Goal: Task Accomplishment & Management: Manage account settings

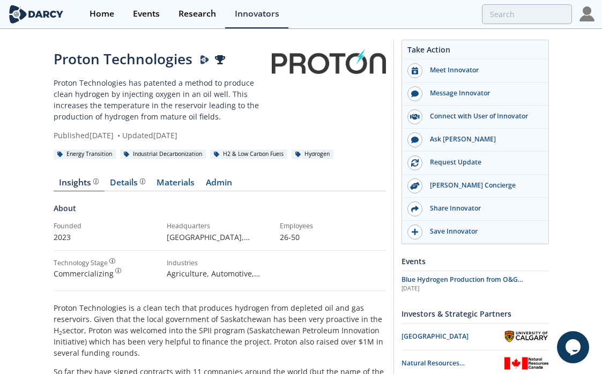
click at [582, 13] on img at bounding box center [586, 13] width 15 height 15
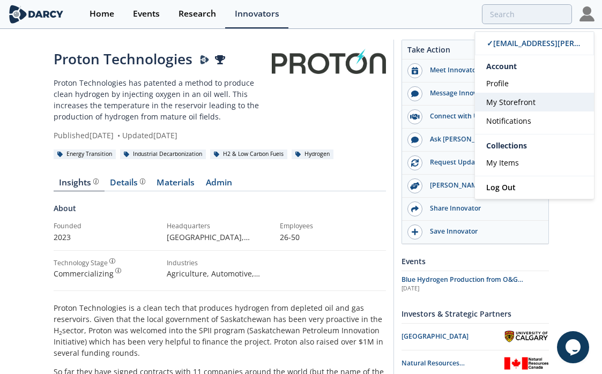
click at [525, 110] on link "My Storefront" at bounding box center [534, 102] width 119 height 19
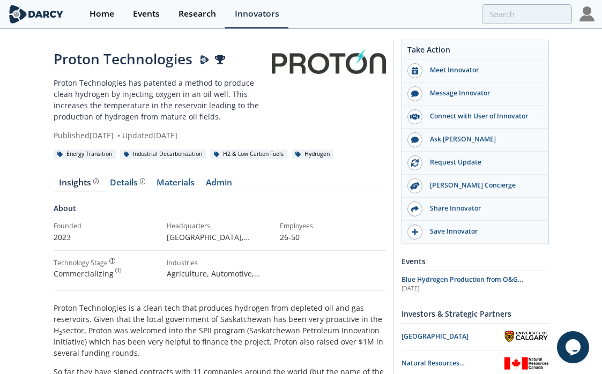
click at [586, 17] on img at bounding box center [586, 13] width 15 height 15
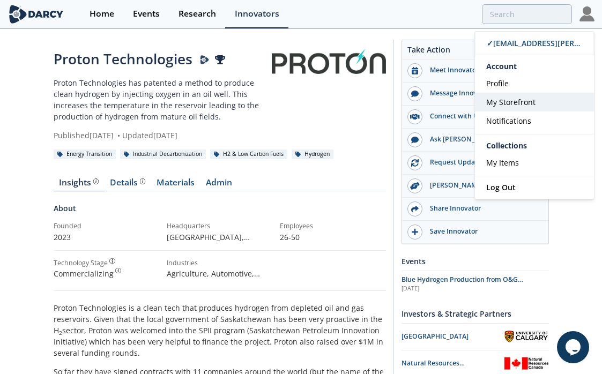
click at [516, 101] on span "My Storefront" at bounding box center [510, 102] width 49 height 10
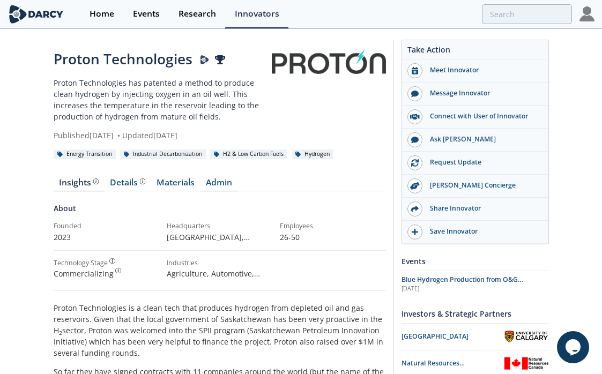
click at [213, 182] on link "Admin" at bounding box center [218, 184] width 37 height 13
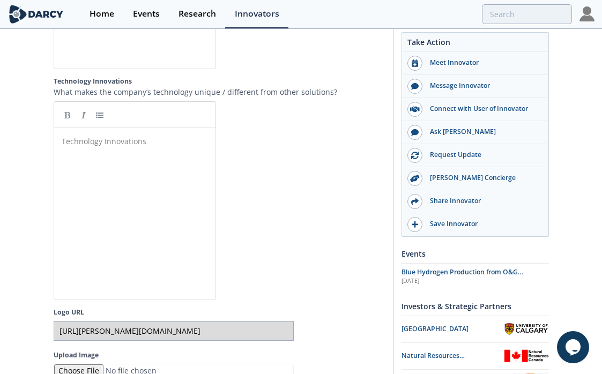
scroll to position [2102, 0]
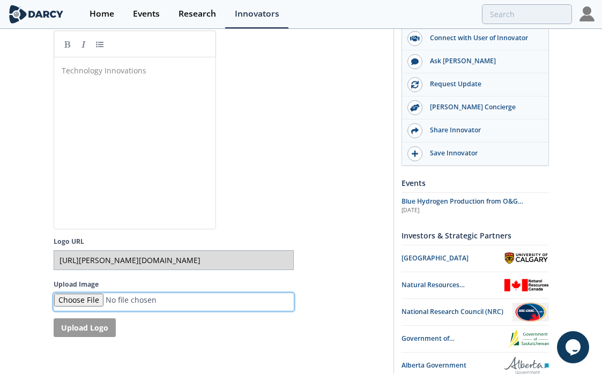
click at [78, 300] on input "Upload Image" at bounding box center [174, 302] width 240 height 18
type input "C:\fakepath\protonh2_logo.jpeg"
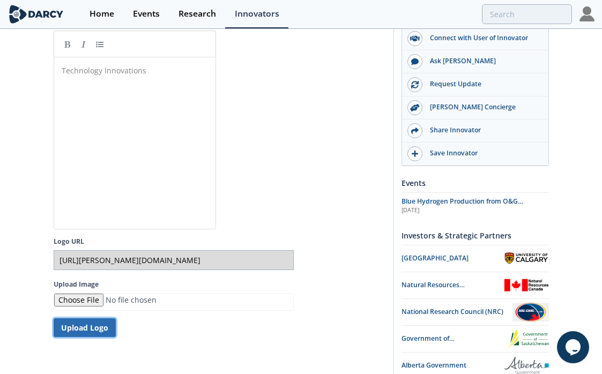
click at [101, 330] on button "Upload Logo" at bounding box center [85, 327] width 62 height 19
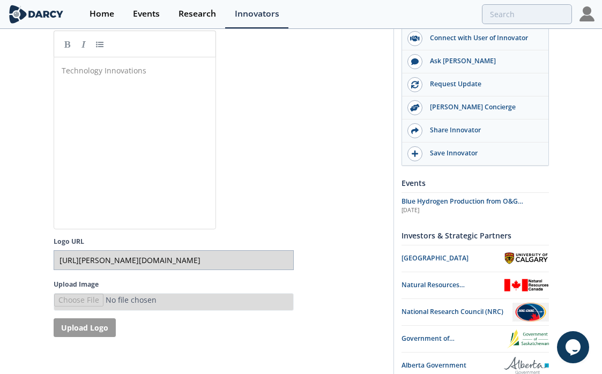
type input "[URL][PERSON_NAME][DOMAIN_NAME]"
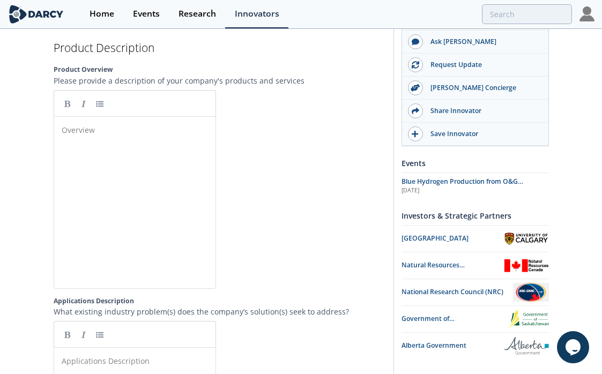
scroll to position [1340, 0]
click at [183, 181] on div "Overview ​" at bounding box center [142, 209] width 167 height 177
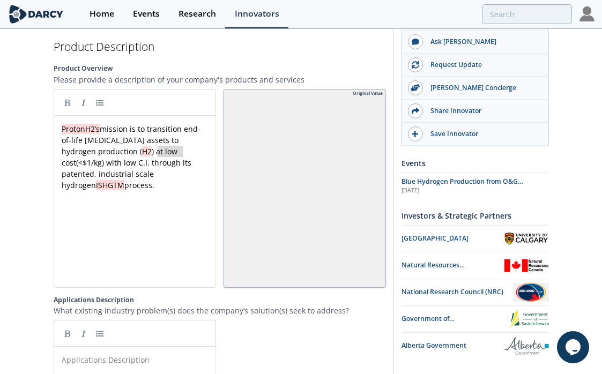
type textarea "(<$1/kg)"
drag, startPoint x: 156, startPoint y: 152, endPoint x: 185, endPoint y: 152, distance: 28.4
click at [159, 178] on div "x ProtonH2’s mission is to transition end-of-life [MEDICAL_DATA] assets to hydr…" at bounding box center [134, 156] width 151 height 67
click at [124, 177] on div "x ProtonH2’s mission is to transition end-of-life [MEDICAL_DATA] assets to hydr…" at bounding box center [134, 156] width 151 height 67
click at [117, 180] on span "ISHGTM" at bounding box center [110, 185] width 28 height 10
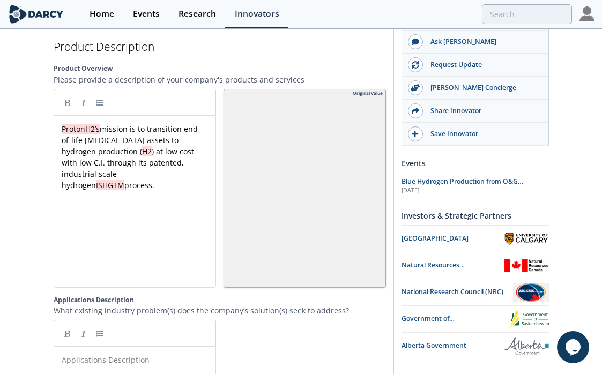
click at [173, 186] on div "x ProtonH2’s mission is to transition end-of-life [MEDICAL_DATA] assets to hydr…" at bounding box center [142, 209] width 167 height 177
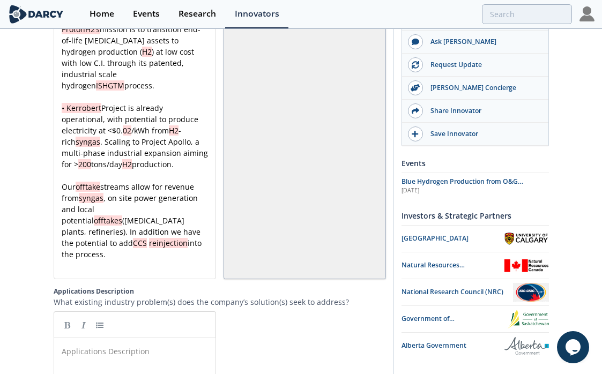
scroll to position [1464, 0]
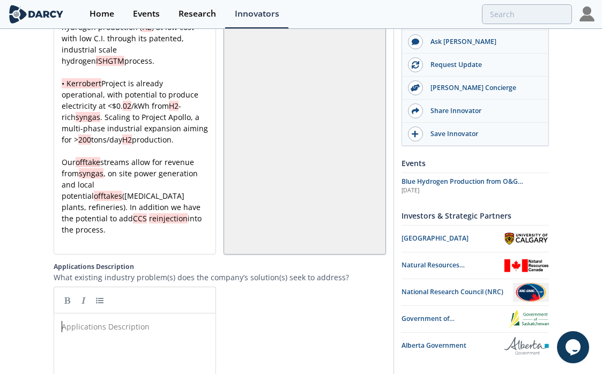
paste textarea "by"
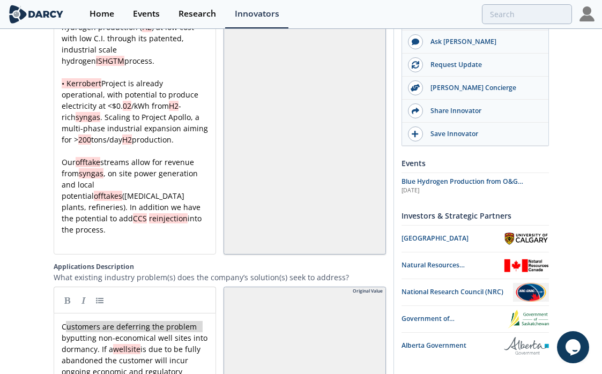
type textarea "Customers are deferring the problem by"
drag, startPoint x: 204, startPoint y: 303, endPoint x: 63, endPoint y: 301, distance: 141.4
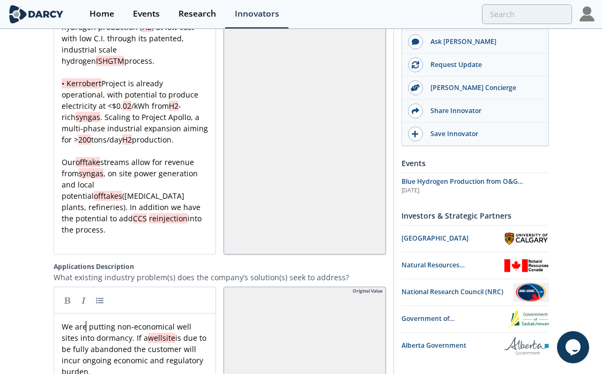
click at [71, 321] on div "x We are putting non-economical well sites into dormancy. If a wellsite is due …" at bounding box center [134, 349] width 151 height 56
type textarea "into"
click at [81, 321] on div "x We are putting non-economical well sites or dormancy. If a wellsite is due to…" at bounding box center [134, 349] width 151 height 56
type textarea "dormancy"
type textarea "well sites"
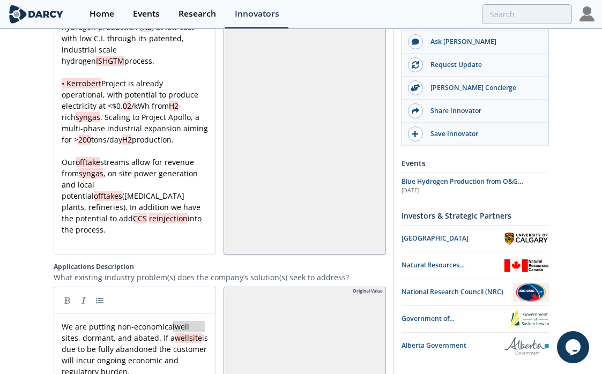
drag, startPoint x: 173, startPoint y: 305, endPoint x: 205, endPoint y: 305, distance: 31.6
click at [100, 321] on span "We are putting non-economical, dormant, and abated. If a wellsite is due to be …" at bounding box center [135, 348] width 146 height 55
paste textarea
click at [87, 321] on div "x We are putting non-economical, dormant, and abated well sites . If a wellsite…" at bounding box center [134, 349] width 151 height 56
click at [89, 321] on div "x We are putting non-economical, dormant, and abated well sites . If a wellsite…" at bounding box center [134, 349] width 151 height 56
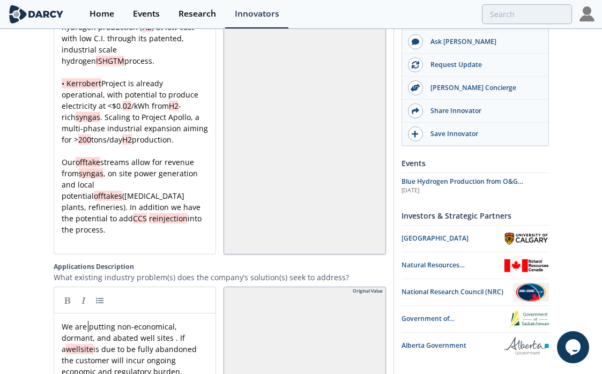
type textarea "putting"
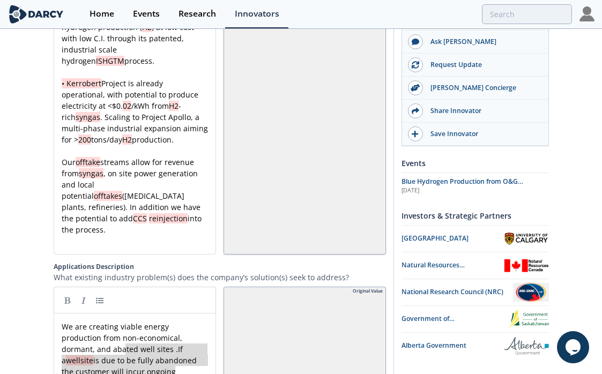
type textarea "If a wellsite is due to be fully abandoned the customer will incur ongoing econ…"
drag, startPoint x: 125, startPoint y: 327, endPoint x: 177, endPoint y: 358, distance: 60.1
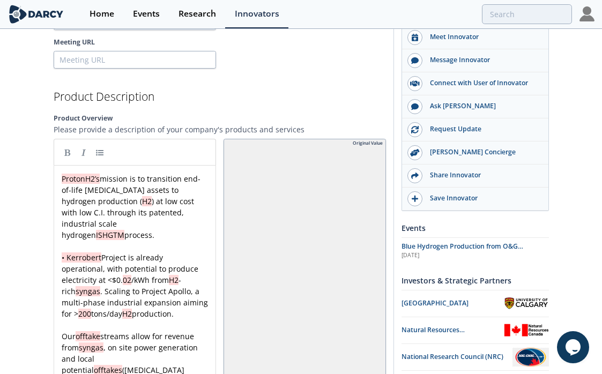
scroll to position [1291, 0]
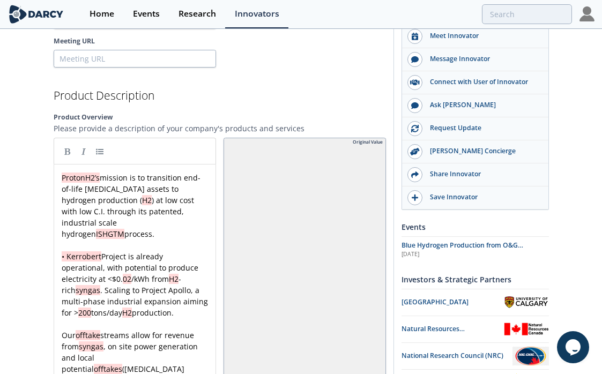
click at [67, 246] on div "x ProtonH2’s mission is to transition end-of-life [MEDICAL_DATA] assets to hydr…" at bounding box center [134, 295] width 151 height 247
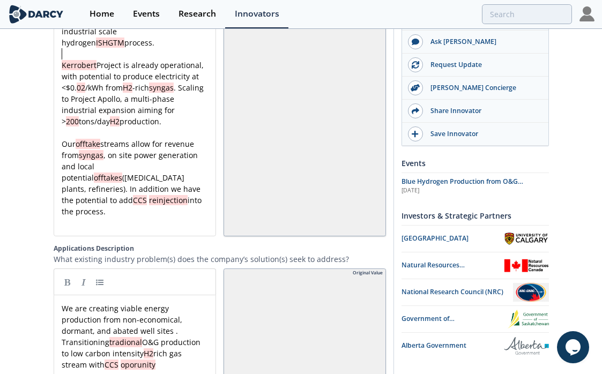
scroll to position [1492, 0]
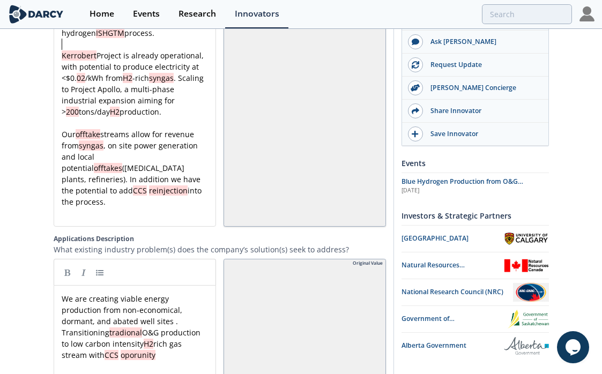
click at [74, 321] on div "x We are creating viable energy production from non-economical, dormant, and ab…" at bounding box center [134, 326] width 151 height 67
click at [90, 321] on div "x We are creating viable energy production from non-economical, dormant, and ab…" at bounding box center [134, 326] width 151 height 67
click at [127, 320] on span "We are creating viable energy production from non-economical, dormant, and abat…" at bounding box center [132, 327] width 141 height 66
click at [190, 323] on div "x We are creating viable energy production from non-economical, dormant, and ab…" at bounding box center [134, 326] width 151 height 67
click at [89, 335] on div "x We are creating viable energy production from non-economical, dormant, and ab…" at bounding box center [134, 326] width 151 height 67
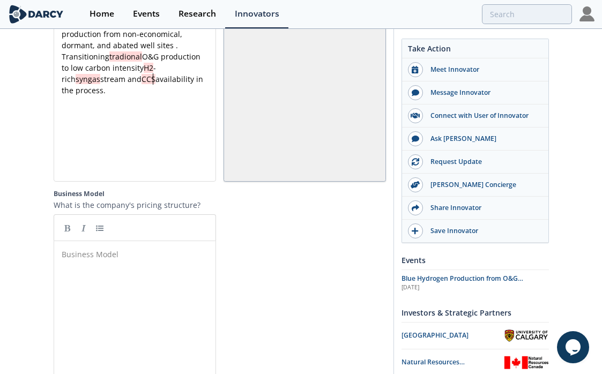
scroll to position [1612, 0]
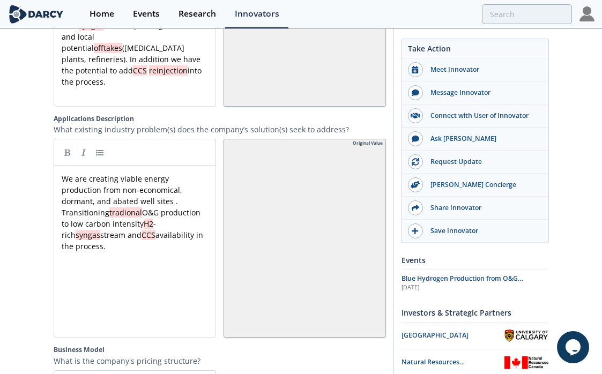
click at [142, 207] on span "tradional" at bounding box center [125, 212] width 33 height 10
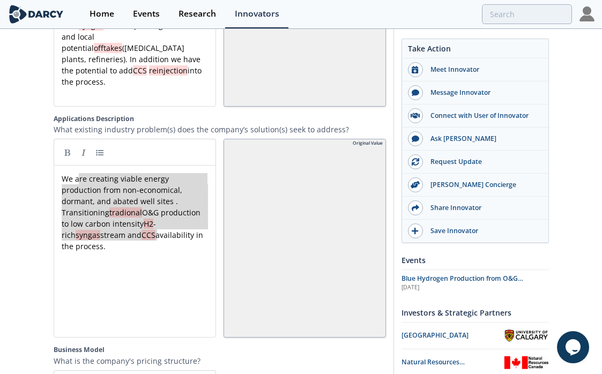
drag, startPoint x: 177, startPoint y: 215, endPoint x: 79, endPoint y: 153, distance: 115.9
click at [211, 280] on div "x We are creating viable energy production from non-economical, dormant, and ab…" at bounding box center [142, 259] width 167 height 177
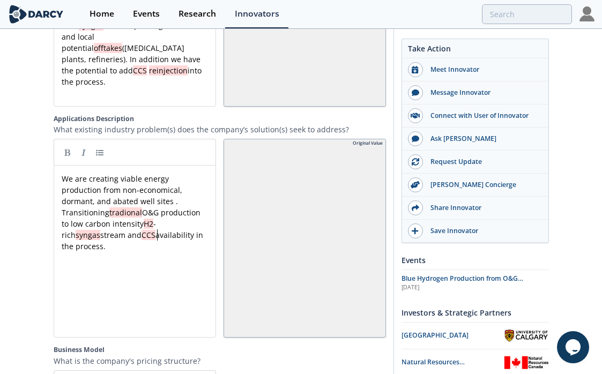
click at [167, 234] on div "x We are creating viable energy production from non-economical, dormant, and ab…" at bounding box center [142, 259] width 167 height 177
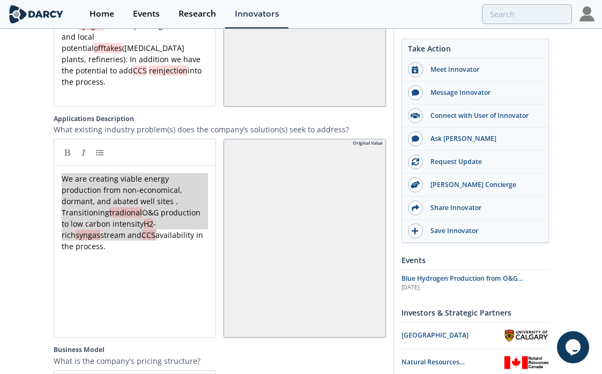
paste textarea
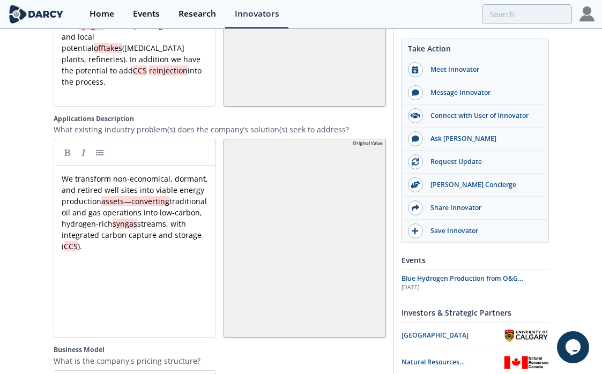
click at [132, 179] on div "x We transform non-economical, dormant, and retired well sites into viable ener…" at bounding box center [134, 212] width 151 height 79
click at [120, 204] on div "x We transform non-economical, dormant, and retired well sites into viable ener…" at bounding box center [134, 212] width 151 height 79
click at [88, 228] on pre "We transform non-economical, dormant, and retired well sites into viable energy…" at bounding box center [134, 212] width 151 height 79
click at [160, 65] on span "reinjection" at bounding box center [168, 70] width 39 height 10
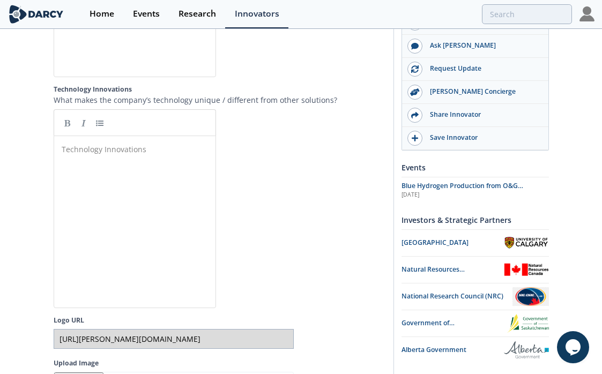
scroll to position [2103, 0]
click at [112, 235] on div "Technology Innovations ​" at bounding box center [142, 230] width 167 height 177
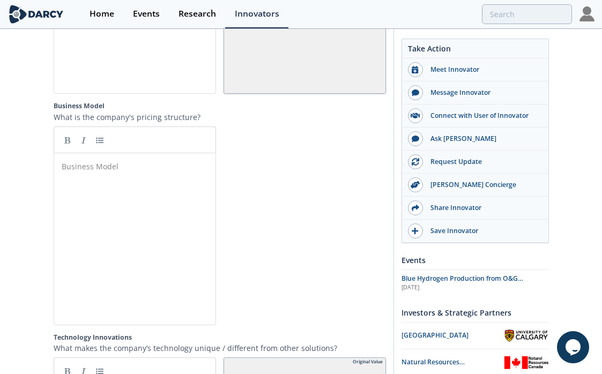
scroll to position [1822, 0]
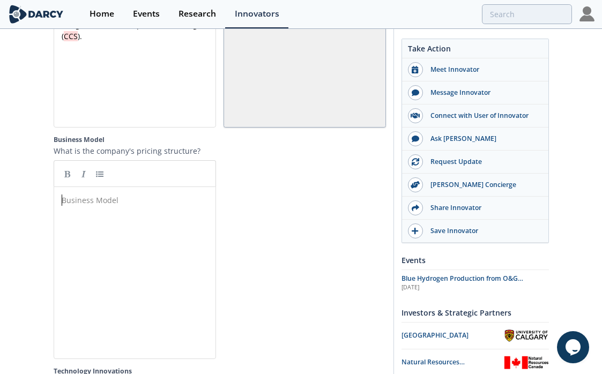
click at [150, 257] on div "Business Model ​" at bounding box center [142, 280] width 167 height 177
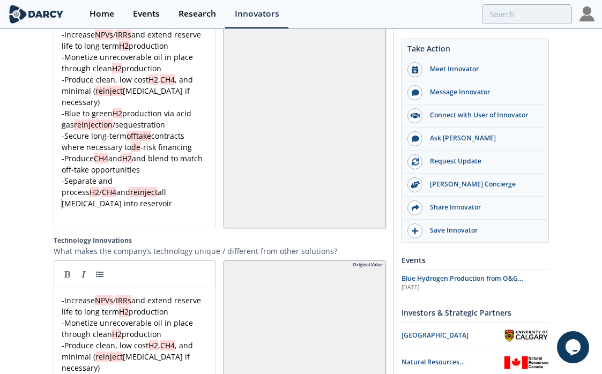
scroll to position [1986, 0]
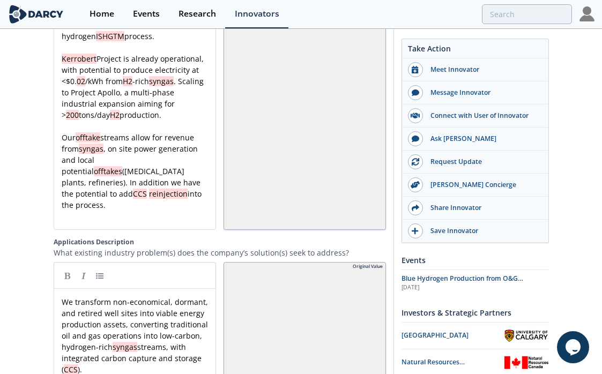
scroll to position [1487, 0]
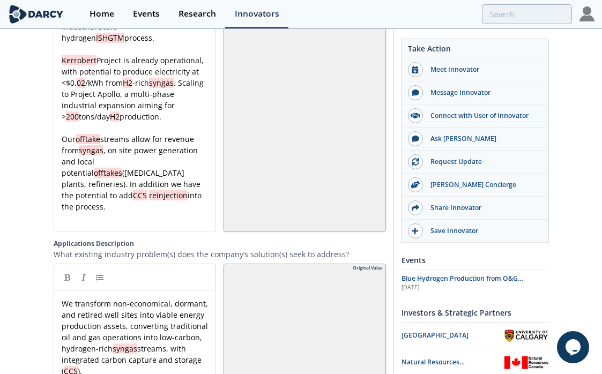
click at [129, 122] on pre "​" at bounding box center [134, 127] width 151 height 11
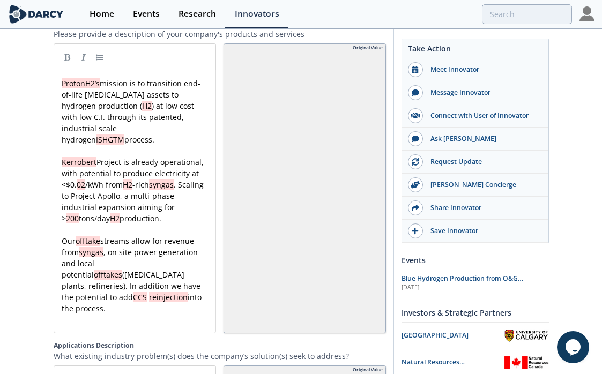
scroll to position [1383, 0]
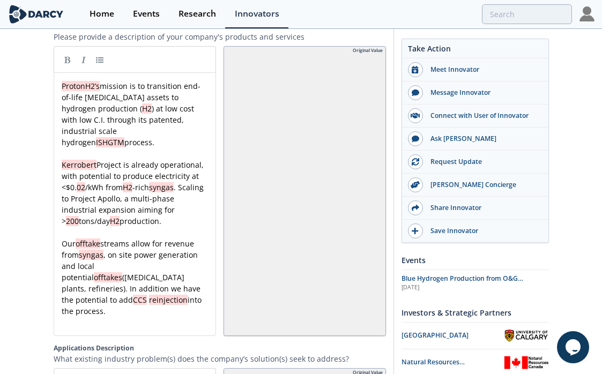
click at [163, 136] on div "ProtonH2’s mission is to transition end-of-life [MEDICAL_DATA] assets to hydrog…" at bounding box center [134, 203] width 151 height 247
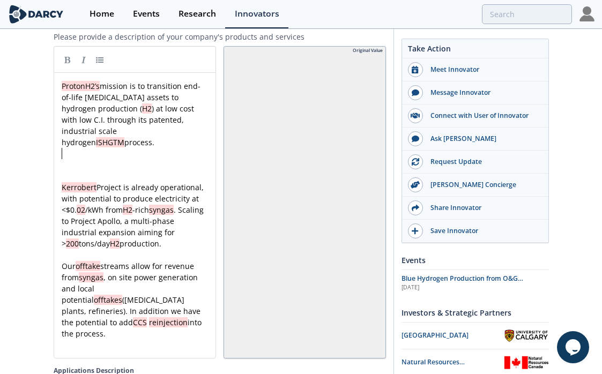
paste textarea
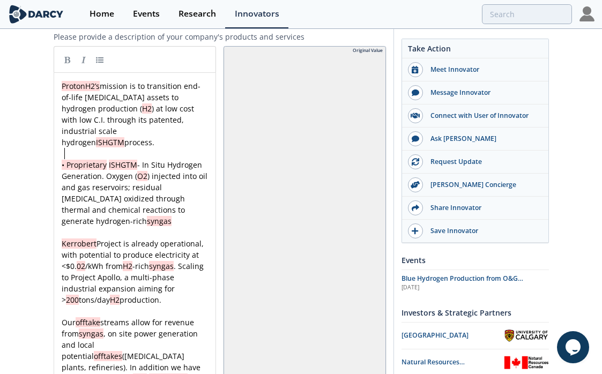
click at [63, 159] on pre "• Proprietary ISHGTM - In Situ Hydrogen Generation. Oxygen ( O2 ) injected into…" at bounding box center [134, 192] width 151 height 67
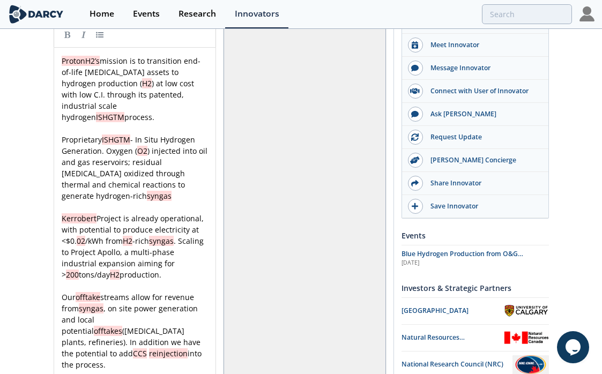
scroll to position [1410, 0]
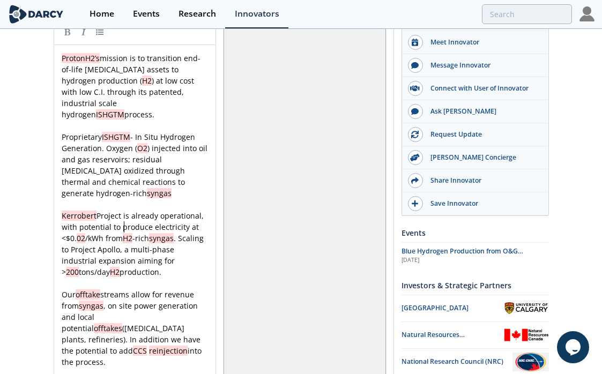
click at [124, 221] on div "x ProtonH2’s mission is to transition end-of-life [MEDICAL_DATA] assets to hydr…" at bounding box center [134, 215] width 151 height 326
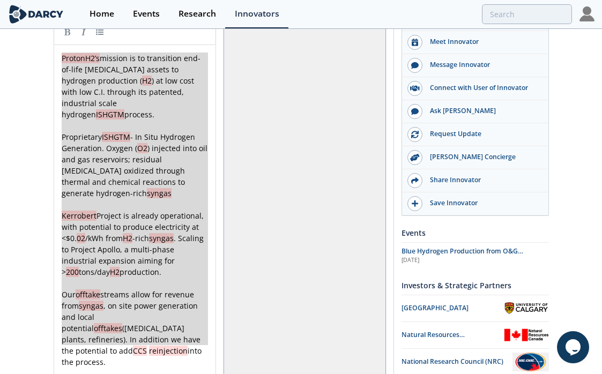
paste textarea
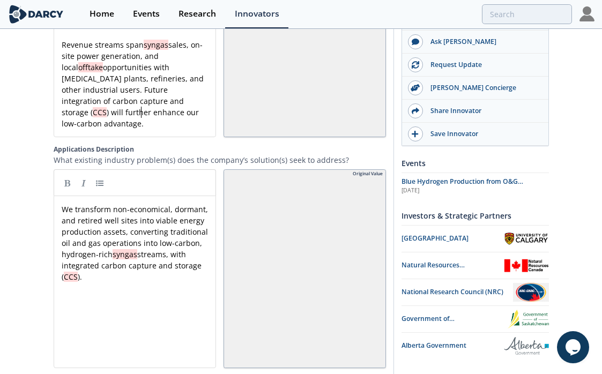
scroll to position [1680, 0]
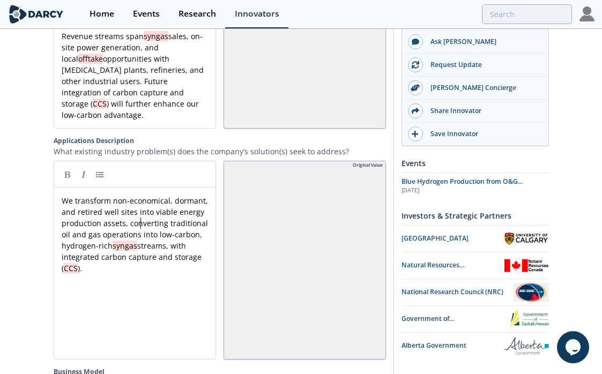
click at [142, 212] on div "x We transform non-economical, dormant, and retired well sites into viable ener…" at bounding box center [134, 234] width 151 height 79
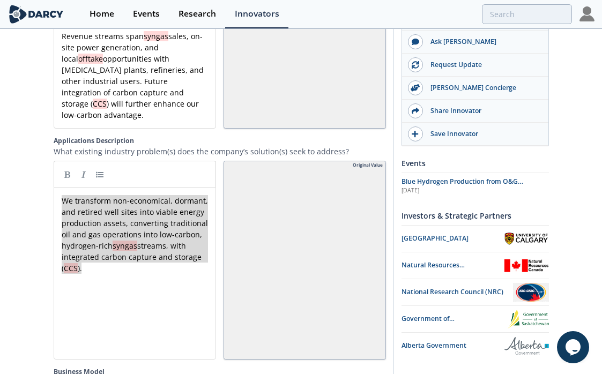
click at [148, 276] on div "x We transform non-economical, dormant, and retired well sites into viable ener…" at bounding box center [142, 281] width 167 height 177
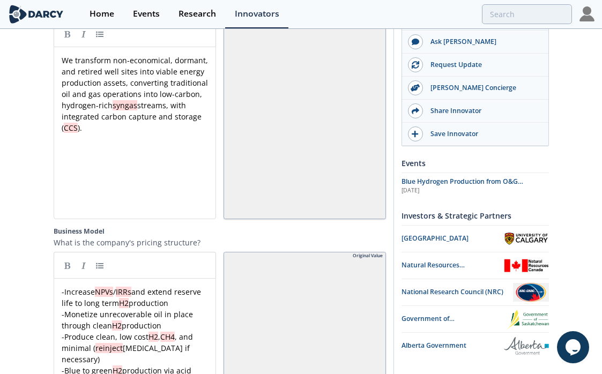
scroll to position [1821, 0]
click at [148, 308] on span "-Monetize unrecoverable oil in place through clean H2 production" at bounding box center [128, 318] width 133 height 21
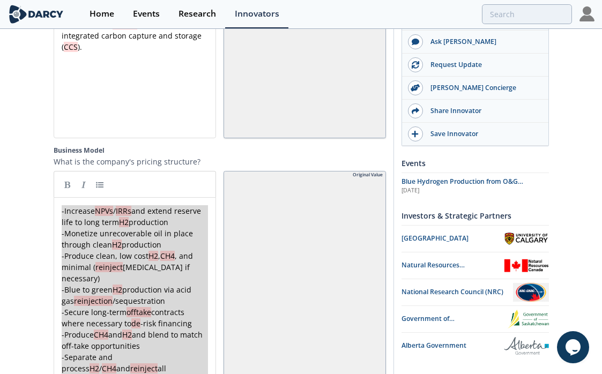
scroll to position [1903, 0]
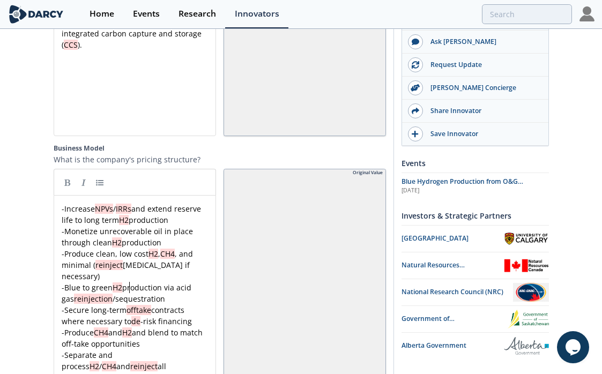
click at [129, 277] on div "x -Increase NPVs / IRRs and extend reserve life to long term H2 production -Mon…" at bounding box center [134, 298] width 151 height 191
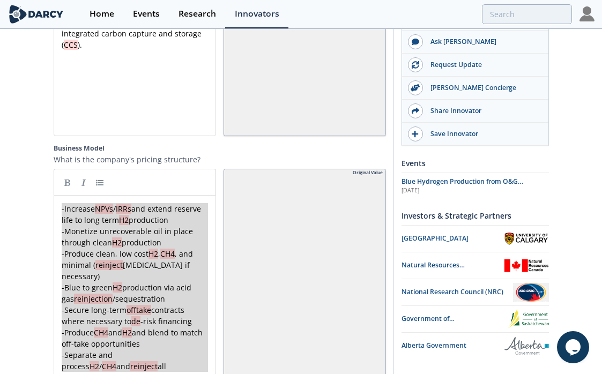
paste textarea
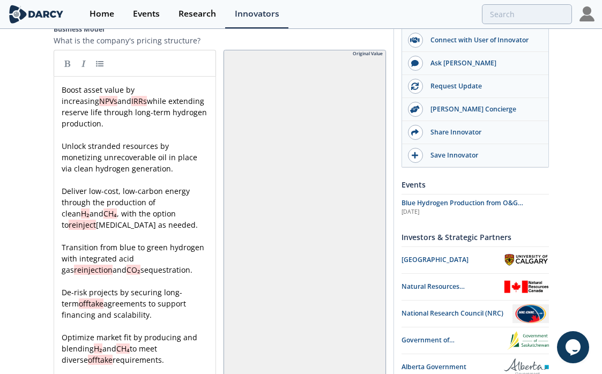
scroll to position [2019, 0]
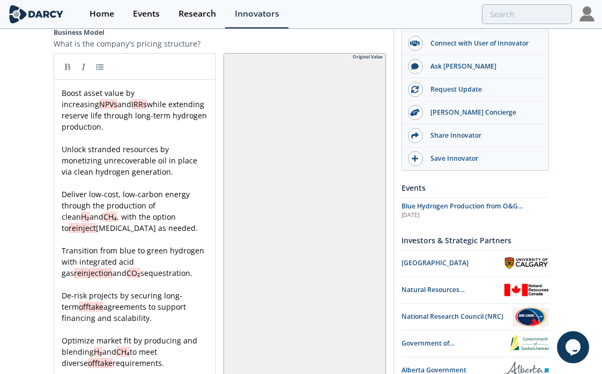
click at [59, 87] on pre "Boost asset value by increasing NPVs and IRRs while extending reserve life thro…" at bounding box center [134, 109] width 151 height 45
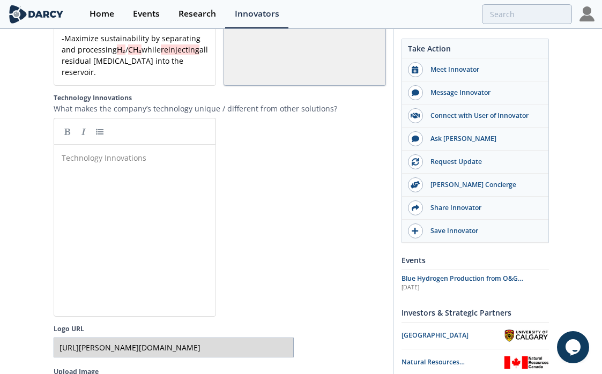
scroll to position [2361, 0]
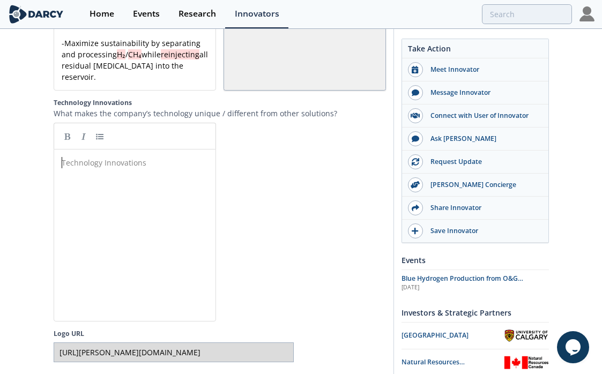
click at [110, 267] on div "Technology Innovations x ​" at bounding box center [142, 243] width 167 height 177
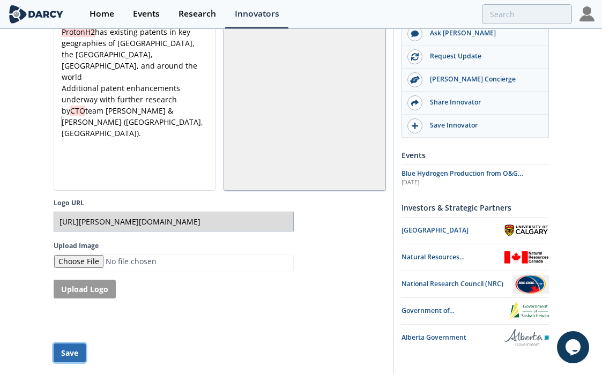
click at [76, 343] on button "Save" at bounding box center [70, 352] width 32 height 19
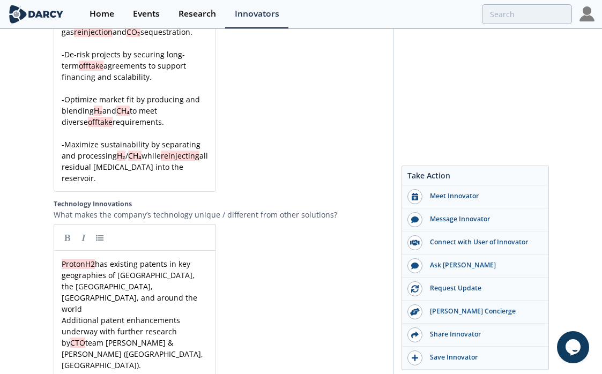
scroll to position [2163, 0]
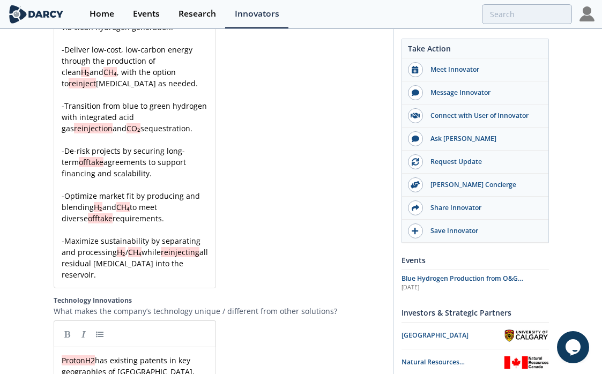
click at [174, 96] on div "x -Boost asset value by increasing NPVs and IRRs while extending reserve life t…" at bounding box center [134, 111] width 151 height 337
click at [171, 101] on span "-Transition from blue to green hydrogen with integrated acid gas reinjection an…" at bounding box center [135, 117] width 147 height 33
click at [112, 123] on span "reinjection" at bounding box center [93, 128] width 39 height 10
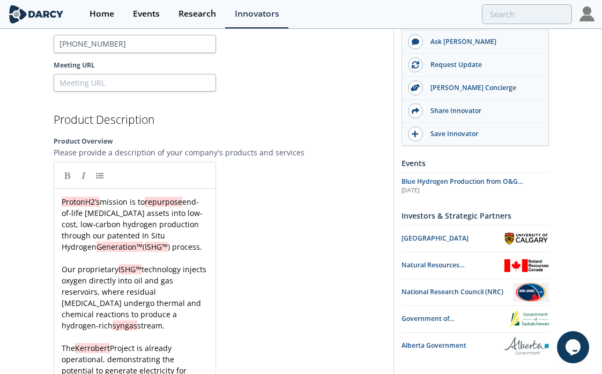
scroll to position [1271, 0]
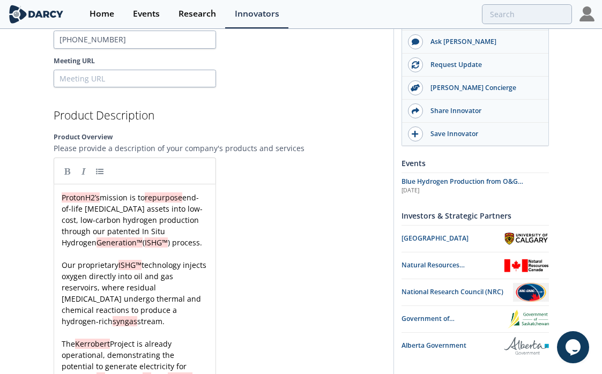
click at [87, 199] on div "x ProtonH2’s mission is to repurpose end-of-life [MEDICAL_DATA] assets into low…" at bounding box center [134, 360] width 151 height 337
drag, startPoint x: 87, startPoint y: 199, endPoint x: 75, endPoint y: 197, distance: 12.1
click at [75, 197] on div "x ProtonH2’s mission is to repurpose end-of-life [MEDICAL_DATA] assets into low…" at bounding box center [134, 360] width 151 height 337
click at [75, 197] on span "ProtonH2’s" at bounding box center [81, 197] width 38 height 10
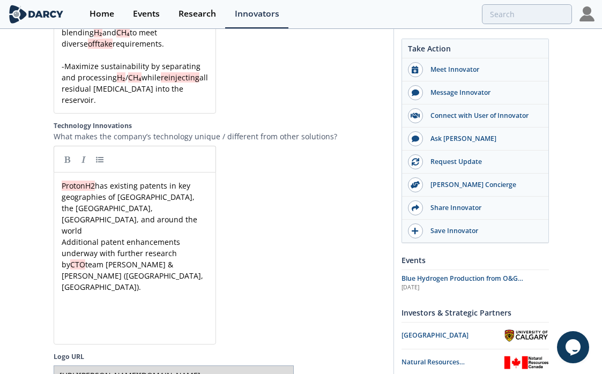
scroll to position [2337, 0]
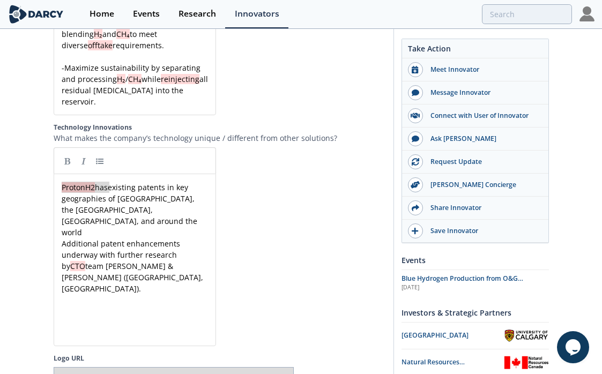
drag, startPoint x: 108, startPoint y: 164, endPoint x: 47, endPoint y: 164, distance: 60.5
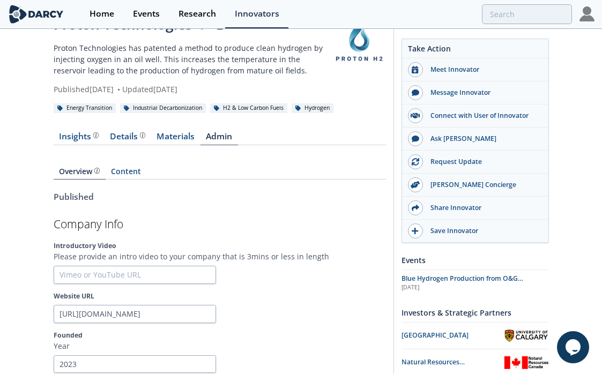
scroll to position [0, 0]
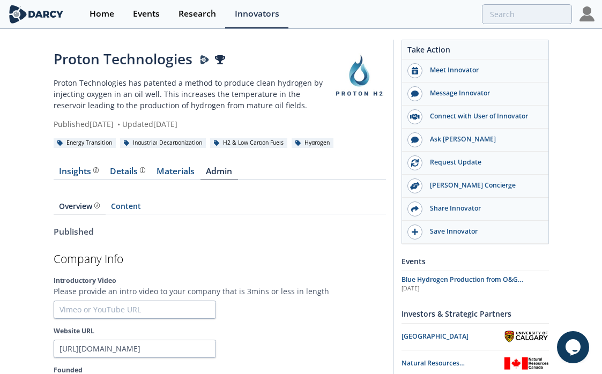
click at [362, 78] on link at bounding box center [359, 76] width 54 height 54
click at [174, 63] on div "Proton Technologies" at bounding box center [193, 59] width 279 height 21
click at [589, 20] on img at bounding box center [586, 13] width 15 height 15
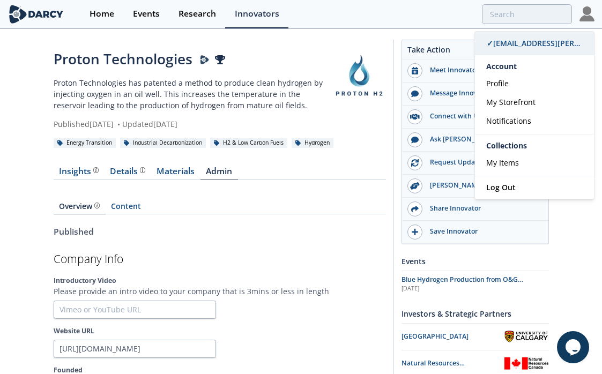
click at [526, 42] on span "✓ [EMAIL_ADDRESS][PERSON_NAME][DOMAIN_NAME]" at bounding box center [582, 43] width 193 height 10
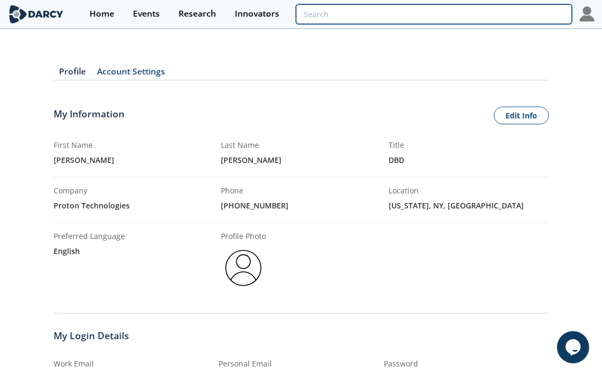
click at [485, 13] on input "search" at bounding box center [434, 14] width 276 height 20
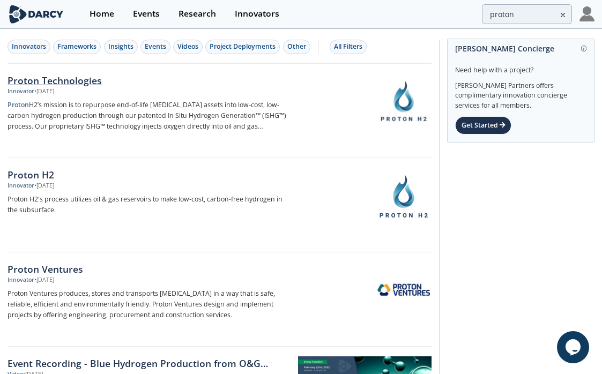
scroll to position [36, 0]
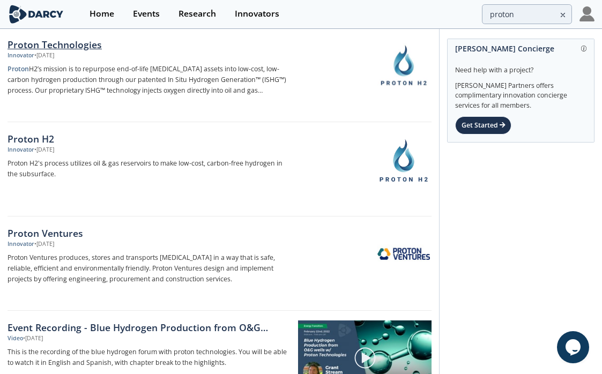
click at [399, 76] on img at bounding box center [403, 65] width 52 height 52
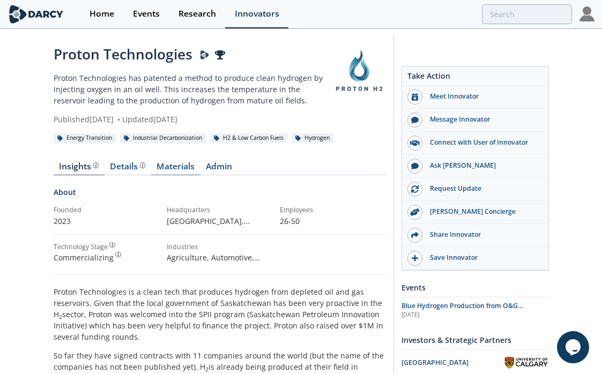
scroll to position [4, 0]
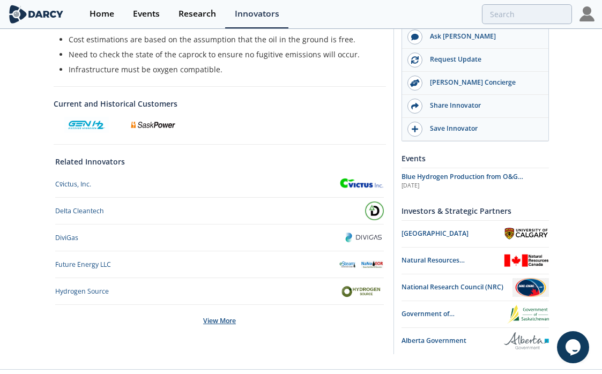
click at [225, 316] on div "View More" at bounding box center [219, 321] width 328 height 32
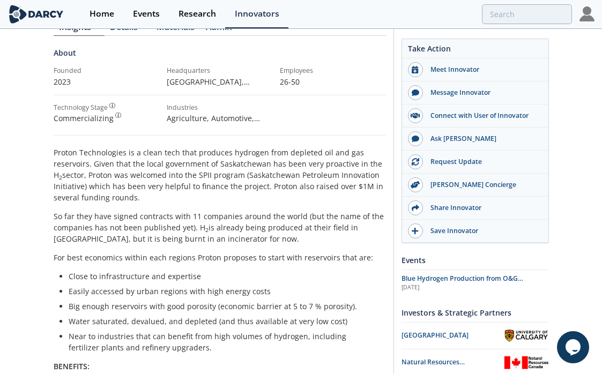
scroll to position [107, 0]
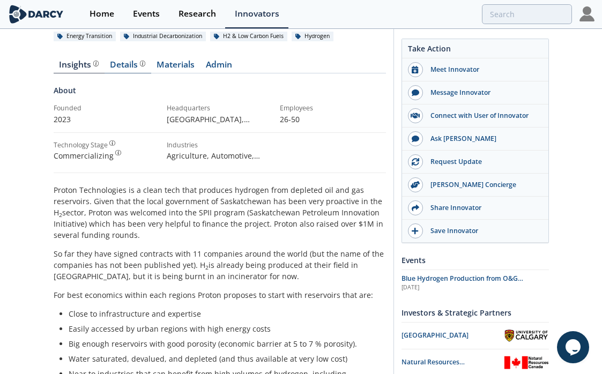
click at [128, 65] on div "Details Product overview, business model, technology and applications as added …" at bounding box center [127, 65] width 35 height 9
